Goal: Task Accomplishment & Management: Manage account settings

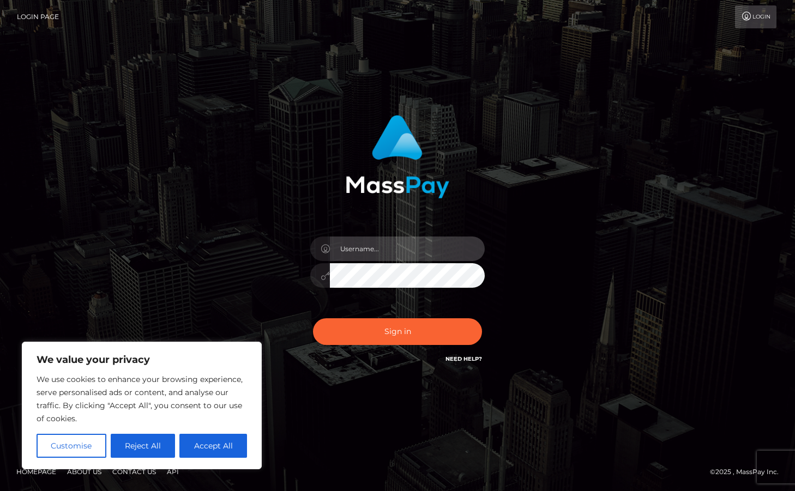
click at [430, 251] on input "text" at bounding box center [407, 249] width 155 height 25
type input "jynger22@gmail.com"
click at [313, 318] on button "Sign in" at bounding box center [397, 331] width 169 height 27
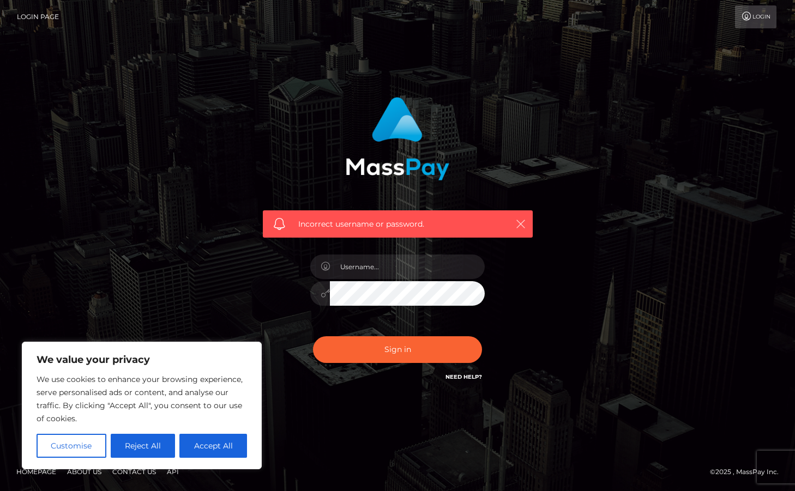
click at [521, 223] on icon "button" at bounding box center [520, 224] width 11 height 11
click at [756, 13] on link "Login" at bounding box center [755, 16] width 41 height 23
